Goal: Task Accomplishment & Management: Manage account settings

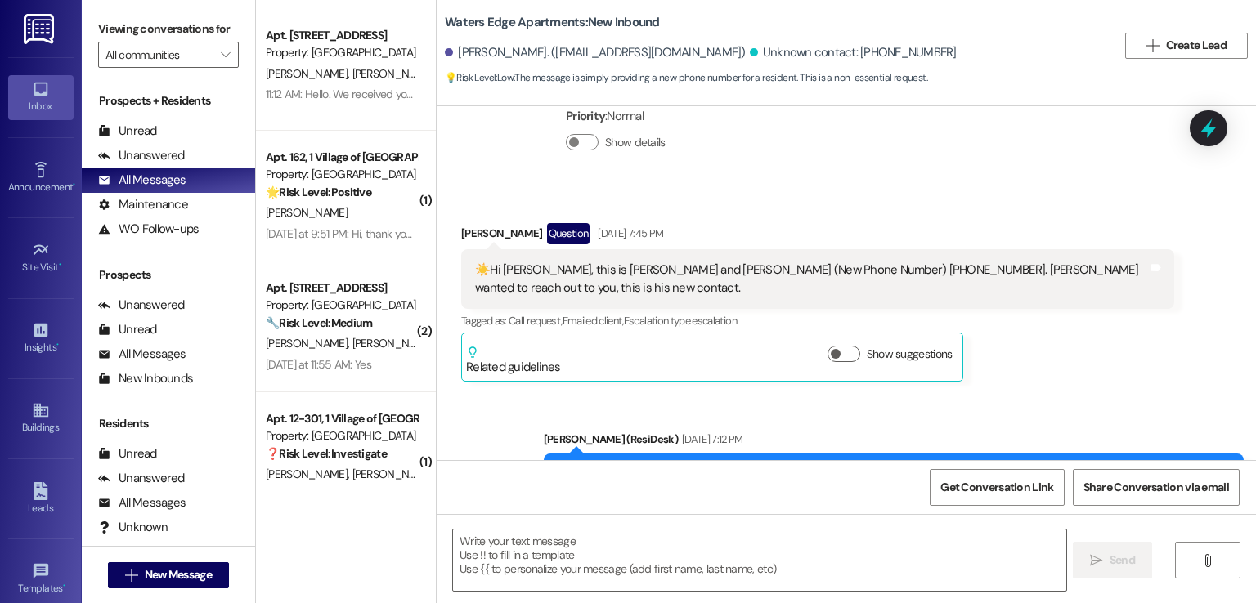
scroll to position [74, 0]
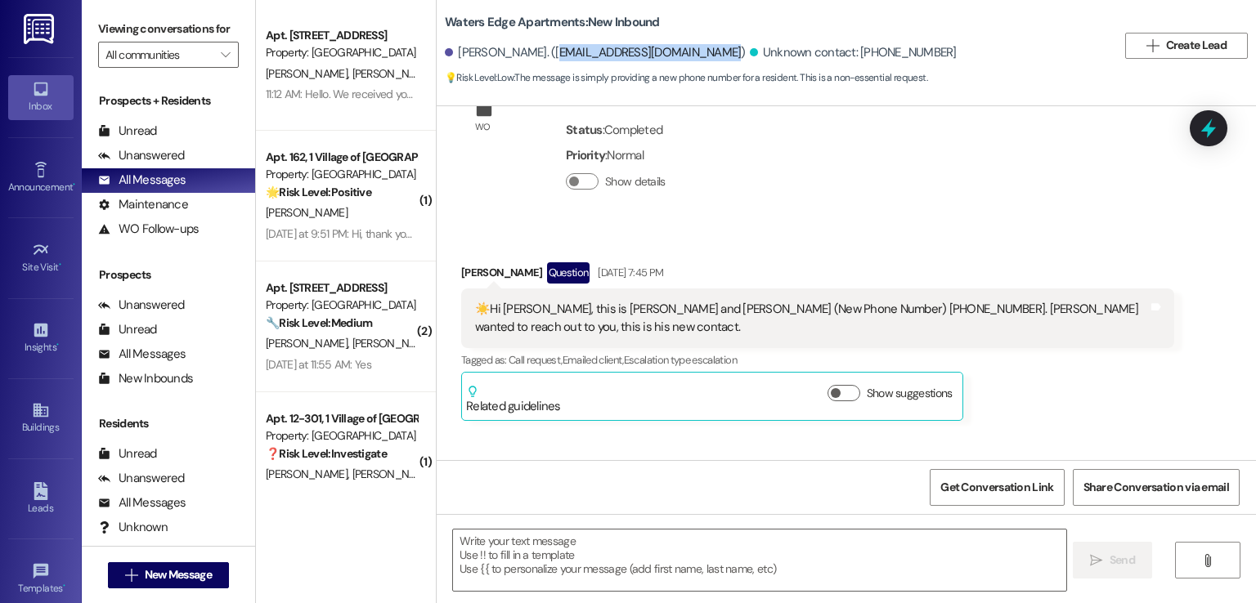
drag, startPoint x: 706, startPoint y: 49, endPoint x: 540, endPoint y: 56, distance: 167.0
click at [540, 56] on div "[PERSON_NAME]. ([EMAIL_ADDRESS][DOMAIN_NAME])" at bounding box center [595, 52] width 301 height 17
copy div "[EMAIL_ADDRESS][DOMAIN_NAME]"
drag, startPoint x: 833, startPoint y: 307, endPoint x: 767, endPoint y: 306, distance: 66.2
click at [767, 306] on div "☀️Hi [PERSON_NAME], this is [PERSON_NAME] and [PERSON_NAME] (New Phone Number) …" at bounding box center [811, 318] width 673 height 35
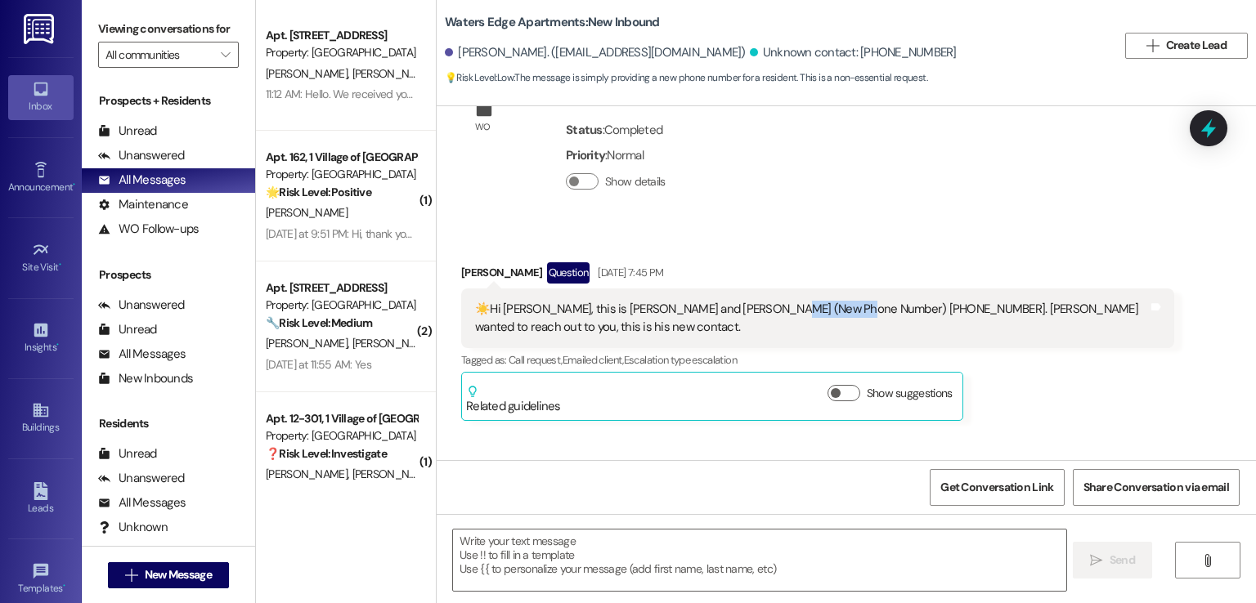
copy div "404)8631738"
drag, startPoint x: 707, startPoint y: 53, endPoint x: 540, endPoint y: 50, distance: 167.6
click at [540, 50] on div "[PERSON_NAME]. ([EMAIL_ADDRESS][DOMAIN_NAME])" at bounding box center [595, 52] width 301 height 17
copy div "[EMAIL_ADDRESS][DOMAIN_NAME])"
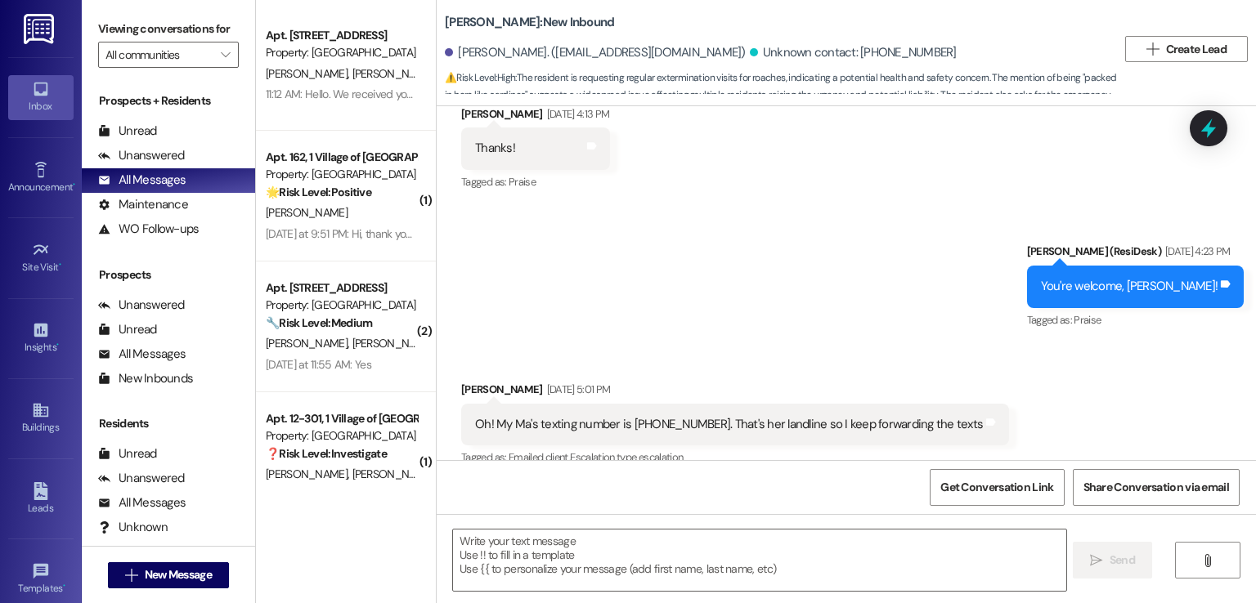
scroll to position [9531, 0]
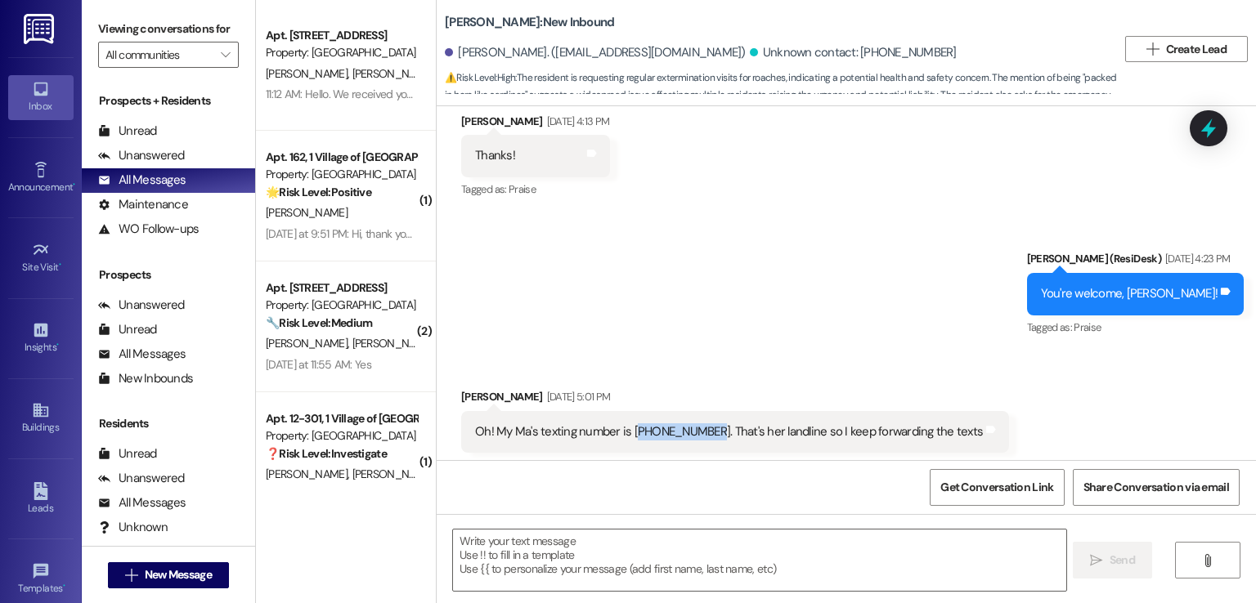
drag, startPoint x: 693, startPoint y: 248, endPoint x: 625, endPoint y: 249, distance: 67.9
click at [625, 424] on div "Oh! My Ma's texting number is (215)528-2172. That's her landline so I keep forw…" at bounding box center [729, 432] width 508 height 17
drag, startPoint x: 646, startPoint y: 47, endPoint x: 543, endPoint y: 47, distance: 103.0
click at [543, 47] on div "Dionne Robinson. (dinnrob@gmail.com)" at bounding box center [595, 52] width 301 height 17
copy div "dinnrob@gmail.com"
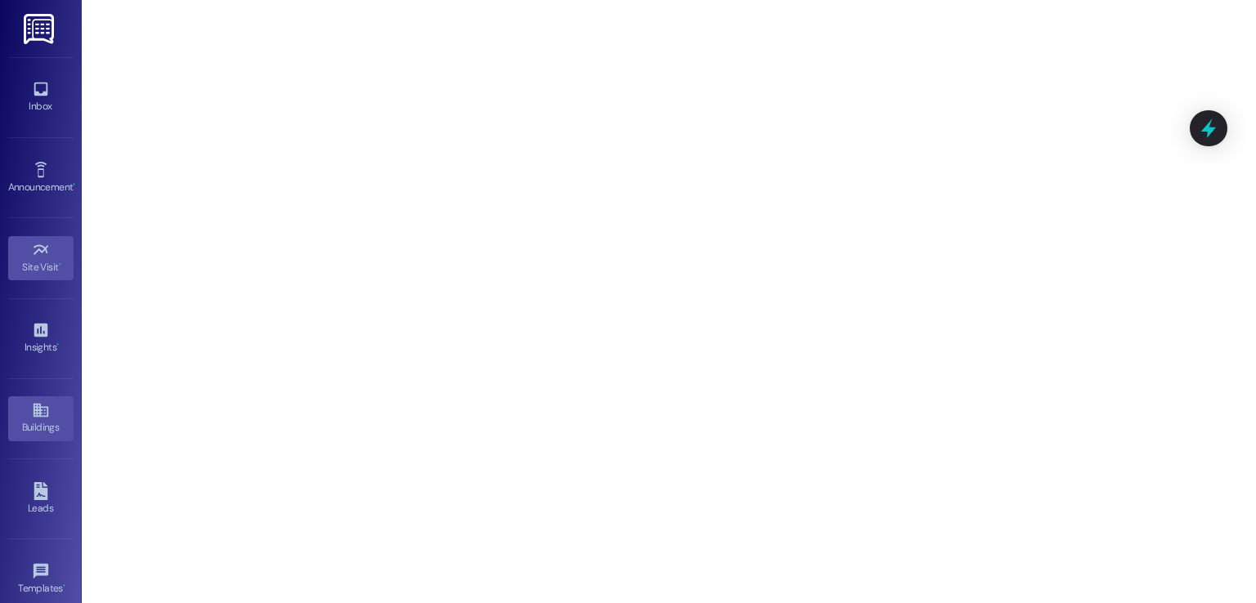
click at [34, 424] on div "Buildings" at bounding box center [41, 427] width 82 height 16
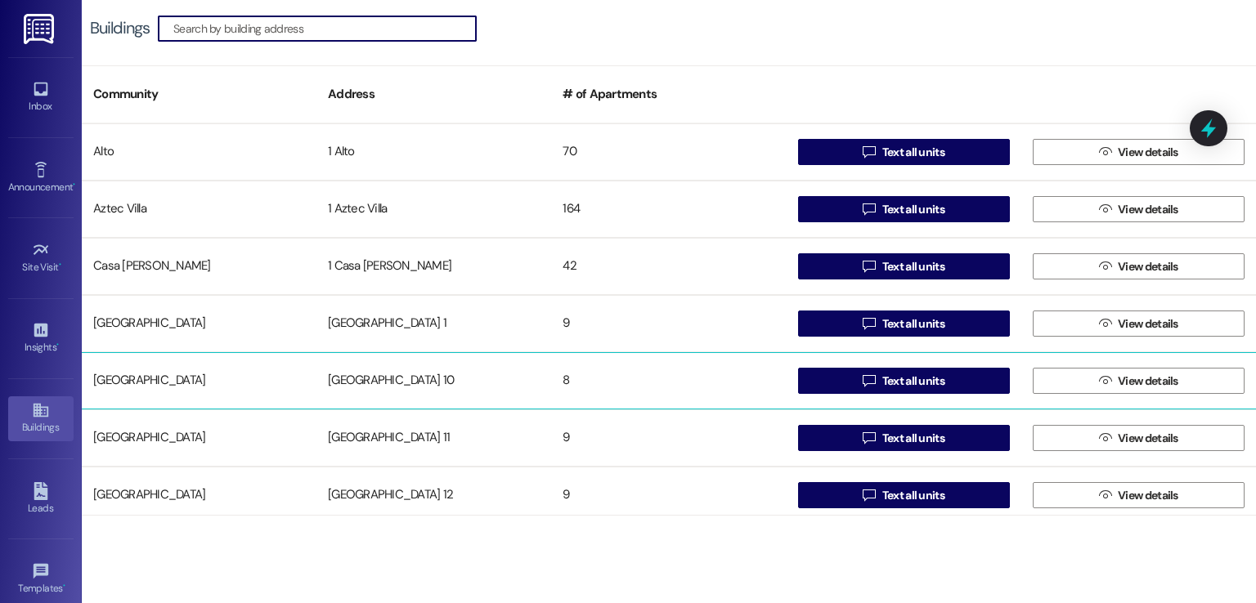
click at [386, 372] on div "Creekside Place 10" at bounding box center [433, 381] width 235 height 33
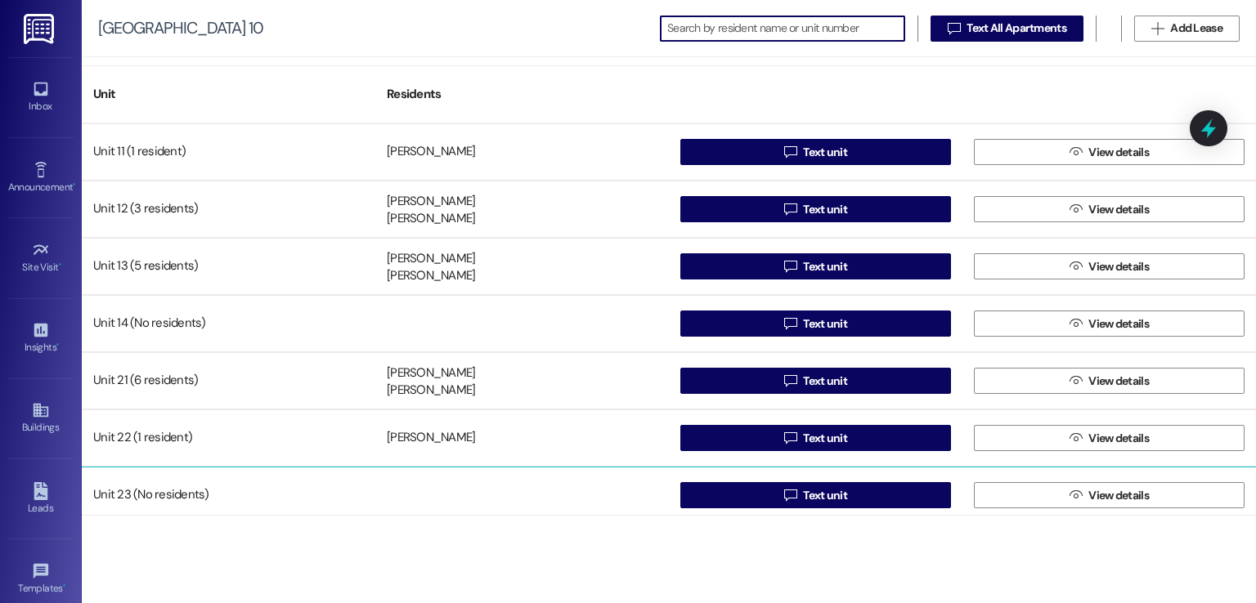
click at [415, 489] on div at bounding box center [522, 495] width 294 height 33
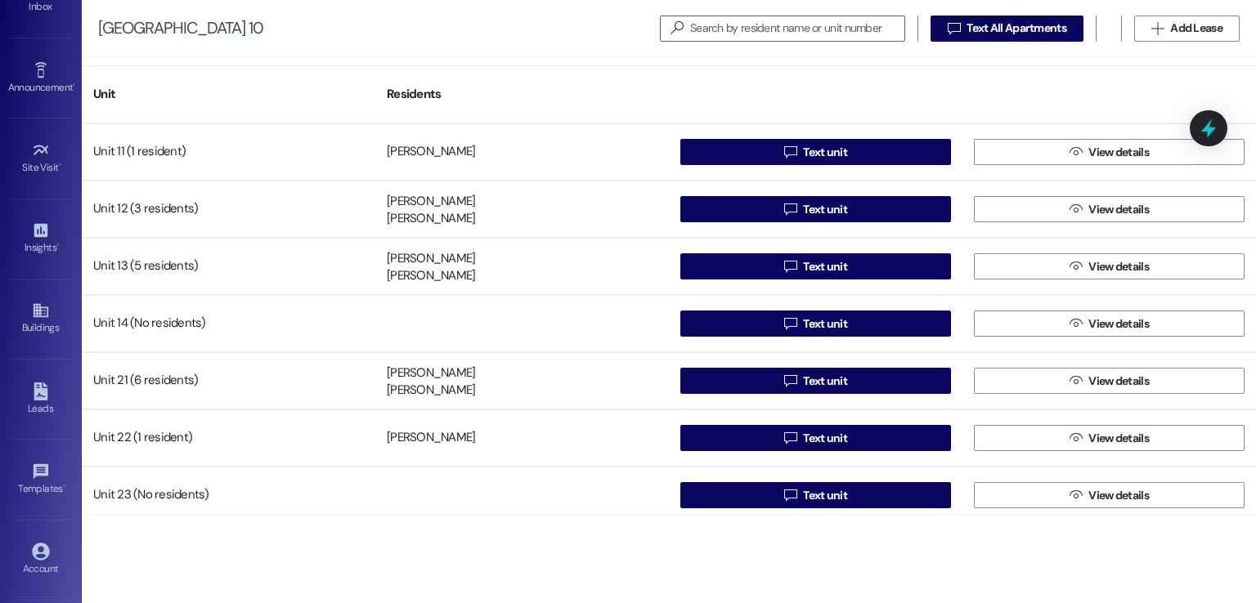
scroll to position [173, 0]
click at [24, 482] on link "Account" at bounding box center [40, 487] width 65 height 44
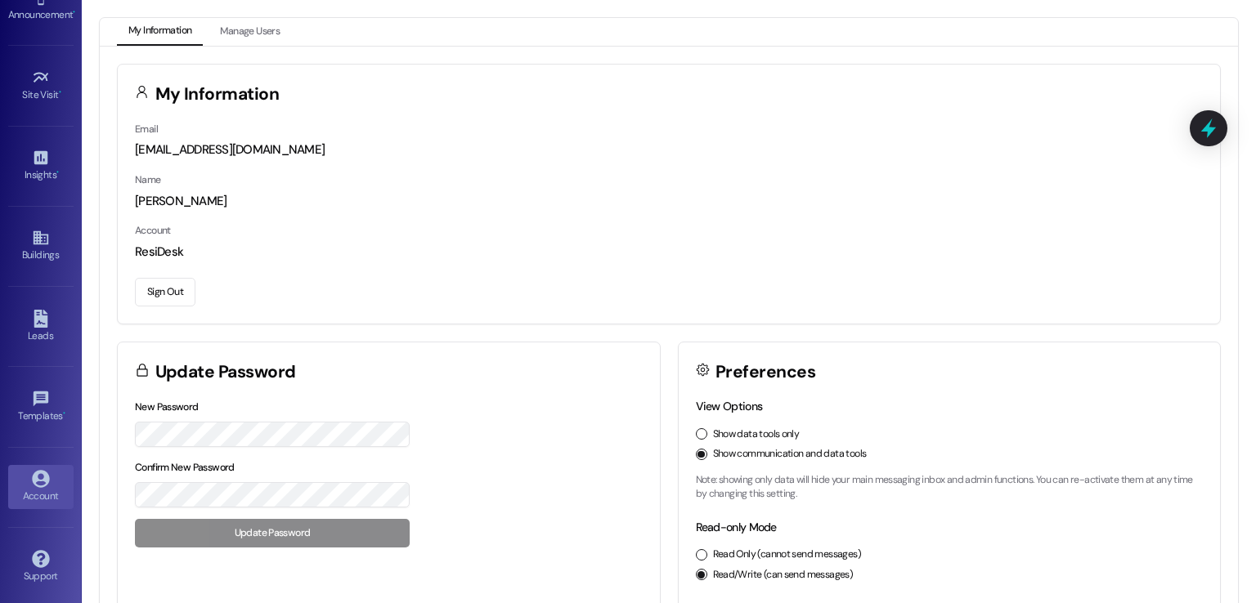
click at [163, 295] on button "Sign Out" at bounding box center [165, 292] width 61 height 29
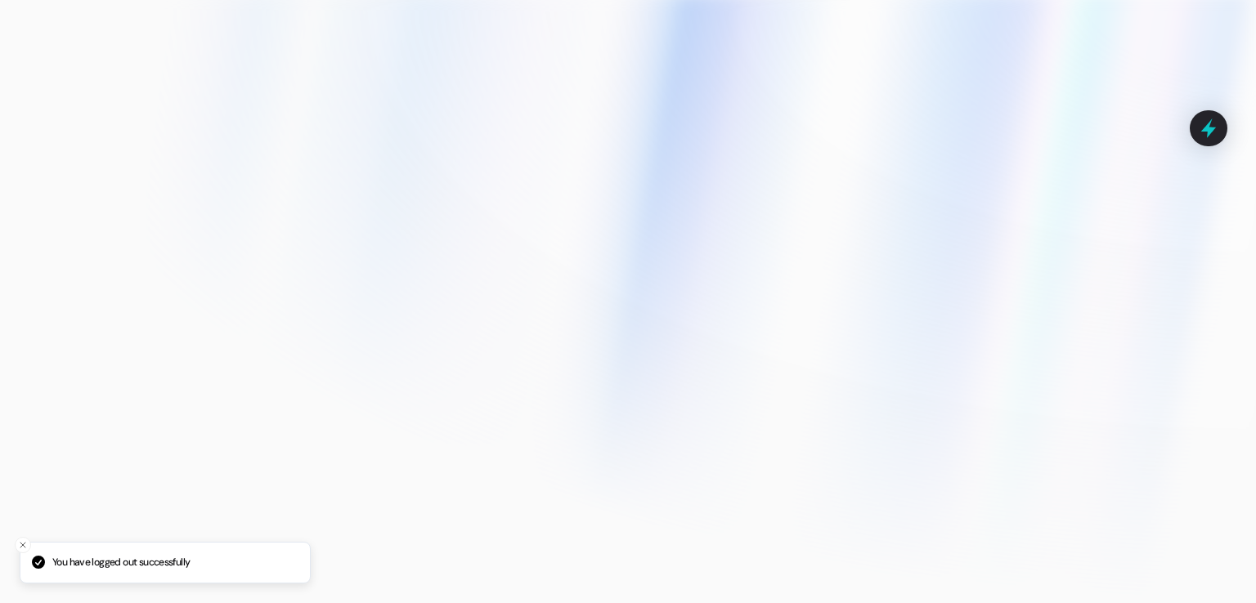
click at [155, 293] on div at bounding box center [628, 301] width 1256 height 603
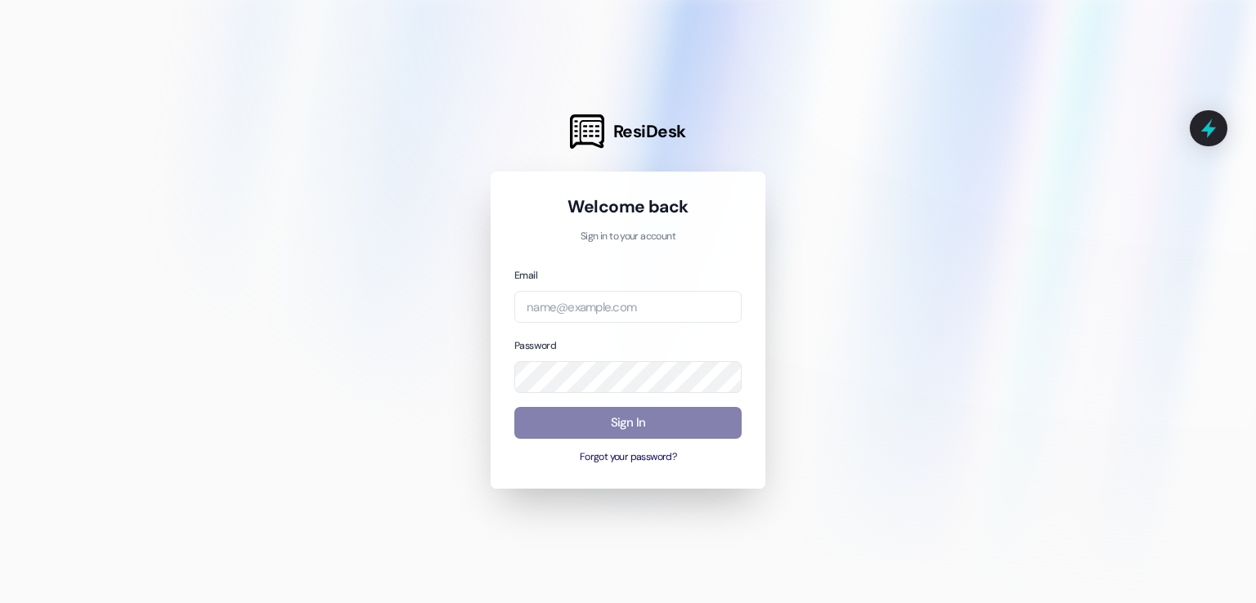
type input "automated-surveys-westland@westland.com"
